Goal: Book appointment/travel/reservation

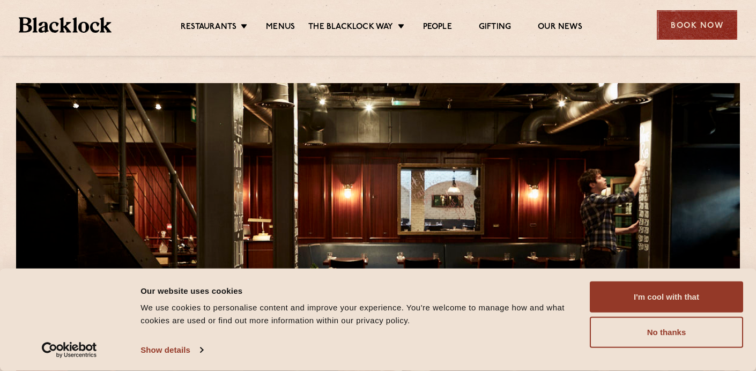
click at [683, 27] on div "Book Now" at bounding box center [697, 24] width 80 height 29
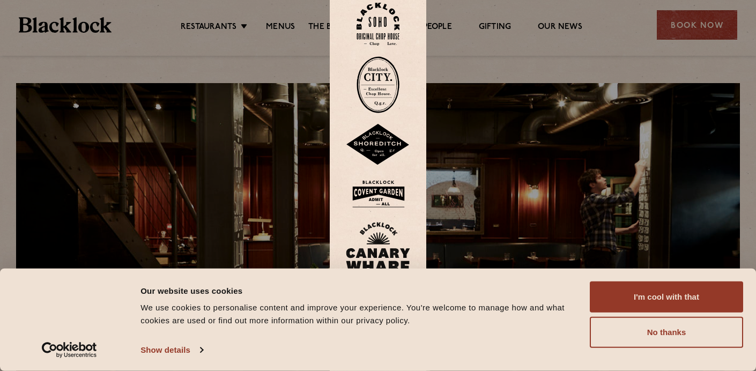
click at [691, 295] on button "I'm cool with that" at bounding box center [666, 297] width 153 height 31
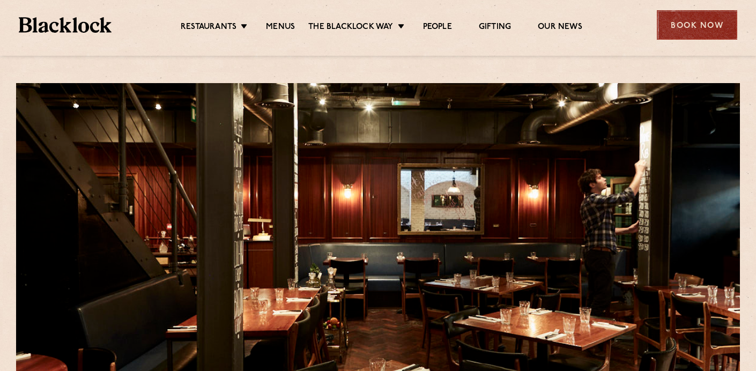
click at [702, 24] on div "Book Now" at bounding box center [697, 24] width 80 height 29
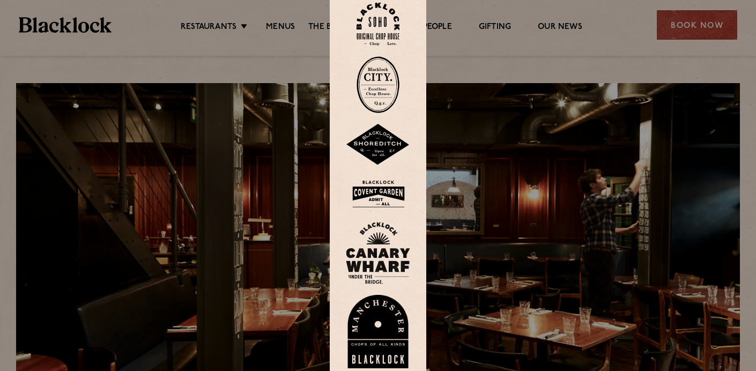
click at [380, 22] on img at bounding box center [378, 24] width 43 height 43
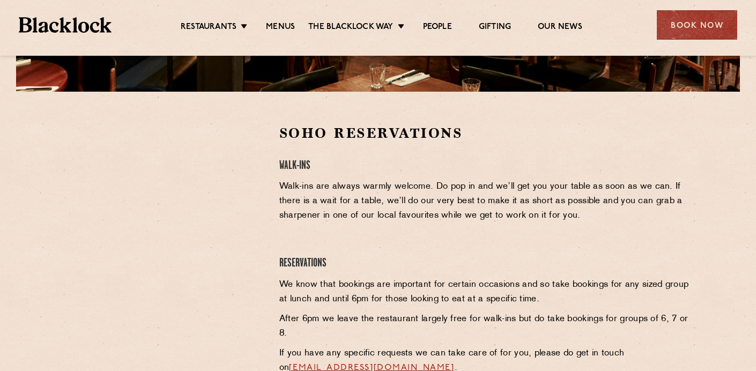
scroll to position [308, 0]
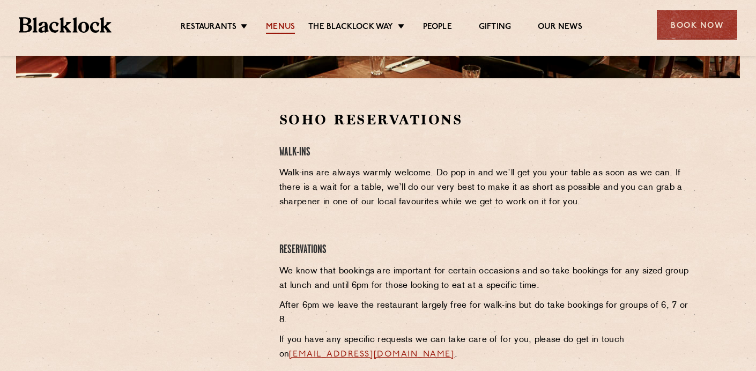
click at [280, 24] on link "Menus" at bounding box center [280, 28] width 29 height 12
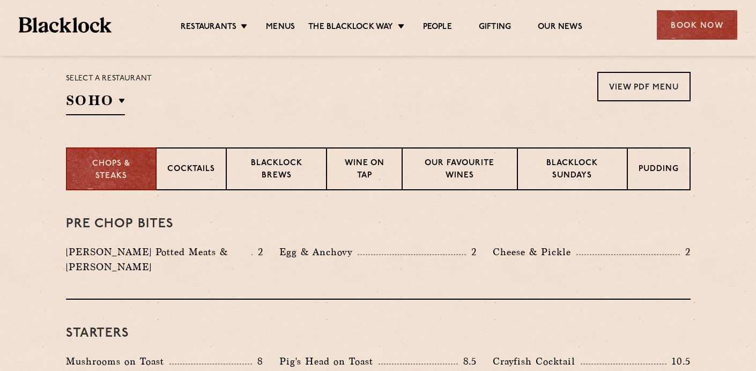
scroll to position [350, 0]
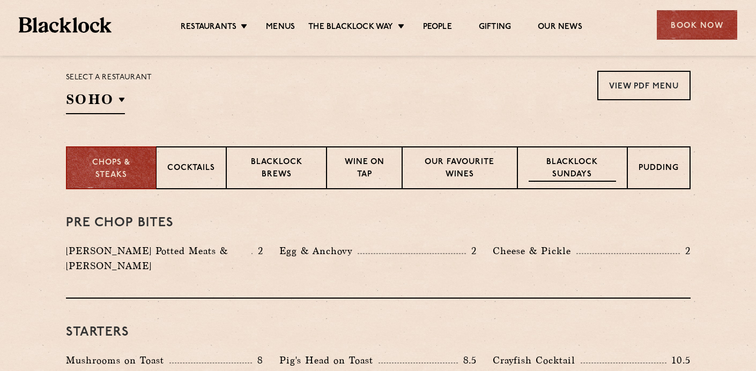
click at [562, 174] on p "Blacklock Sundays" at bounding box center [572, 169] width 87 height 25
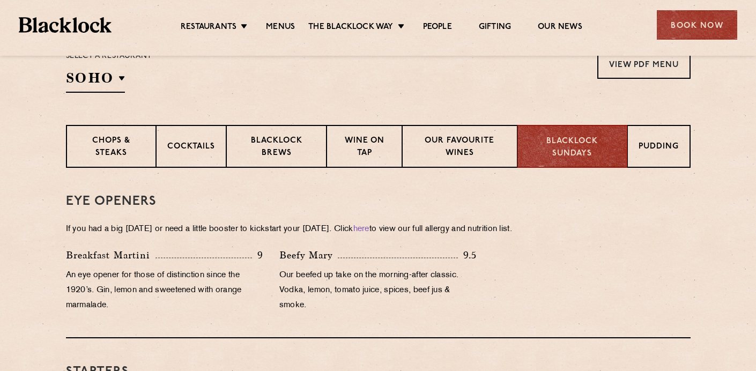
scroll to position [342, 0]
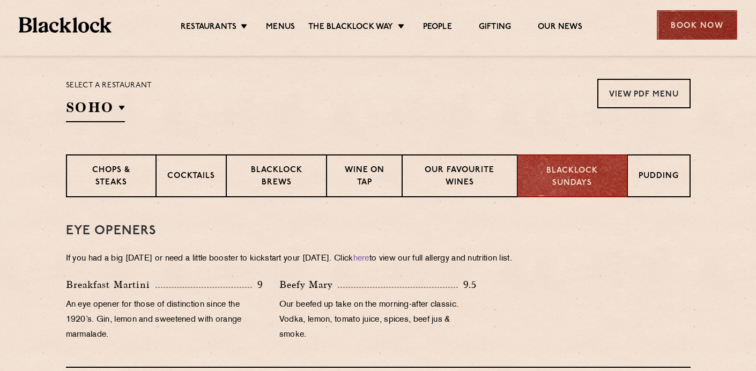
click at [670, 27] on div "Book Now" at bounding box center [697, 24] width 80 height 29
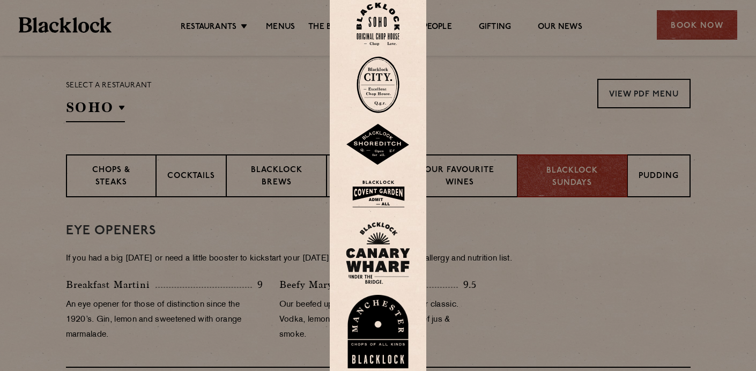
click at [385, 28] on img at bounding box center [378, 24] width 43 height 43
